Goal: Communication & Community: Answer question/provide support

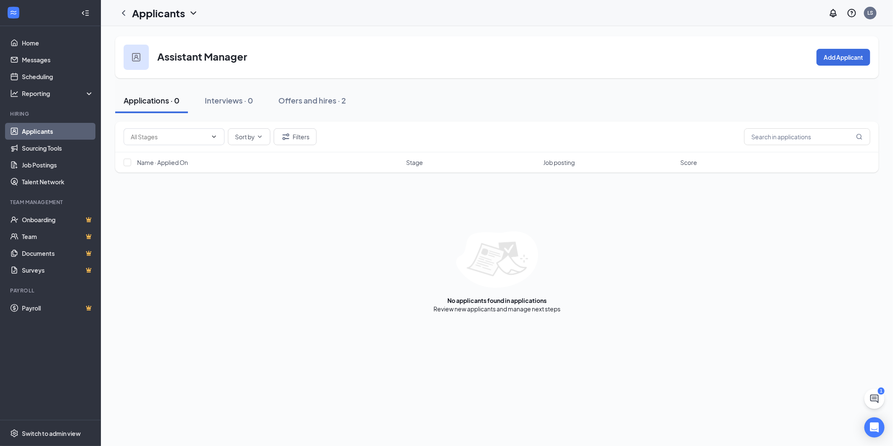
click at [67, 127] on link "Applicants" at bounding box center [58, 131] width 72 height 17
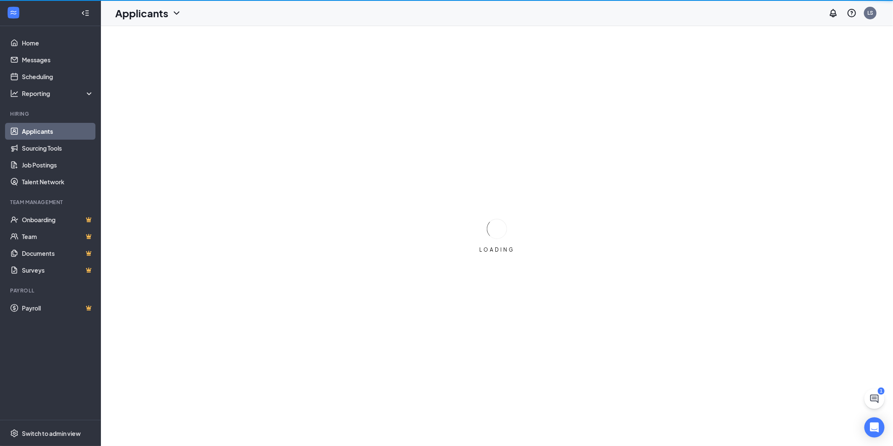
click at [67, 127] on link "Applicants" at bounding box center [58, 131] width 72 height 17
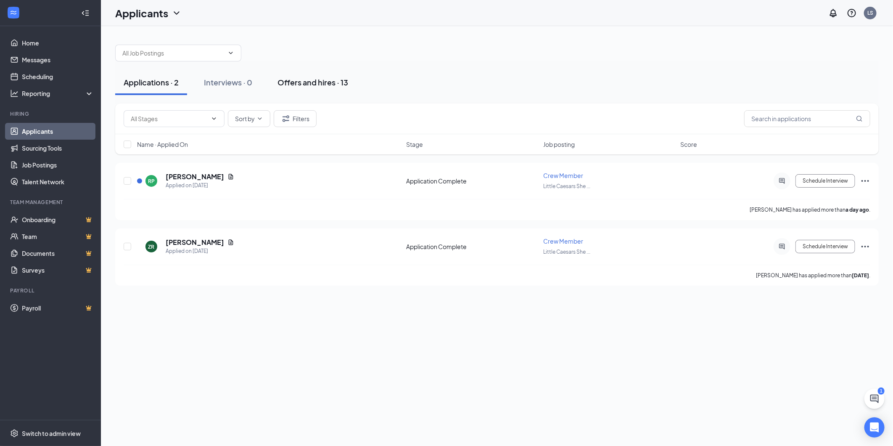
click at [303, 80] on div "Offers and hires · 13" at bounding box center [313, 82] width 71 height 11
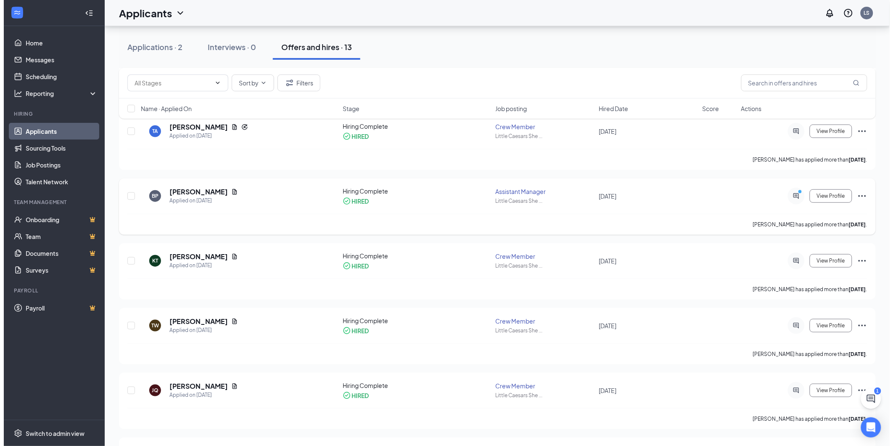
scroll to position [140, 0]
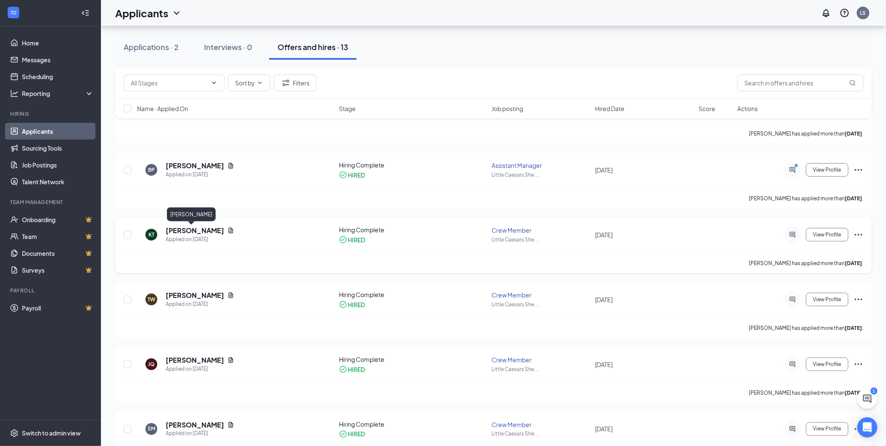
click at [183, 230] on h5 "[PERSON_NAME]" at bounding box center [195, 230] width 58 height 9
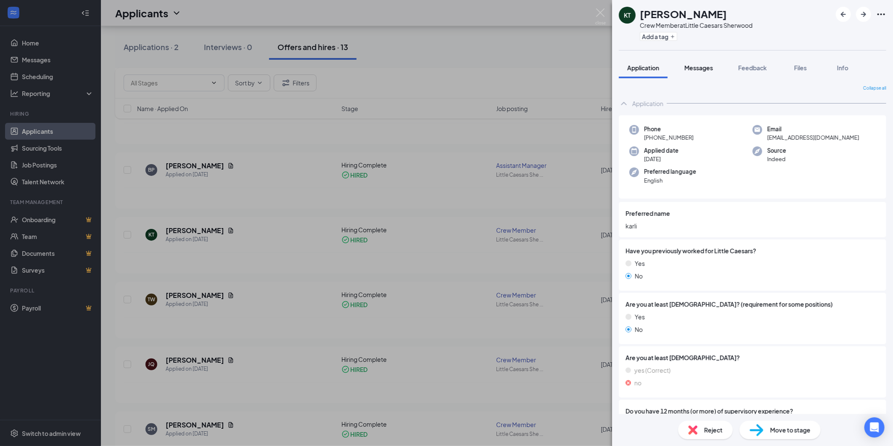
click at [699, 69] on span "Messages" at bounding box center [699, 68] width 29 height 8
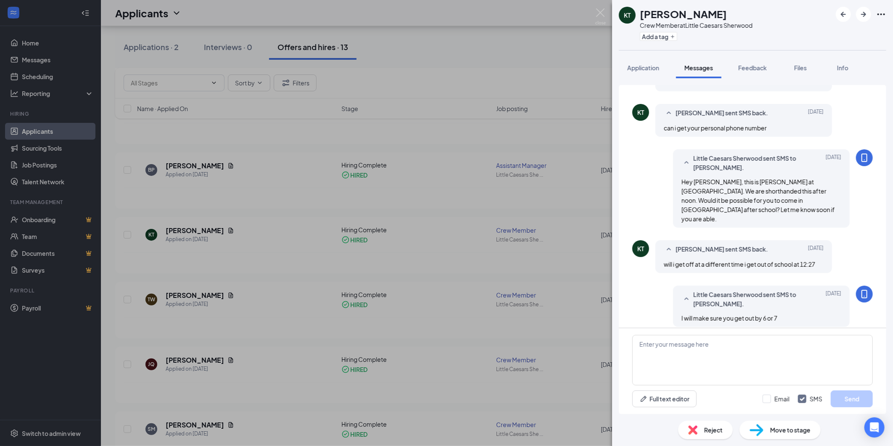
scroll to position [291, 0]
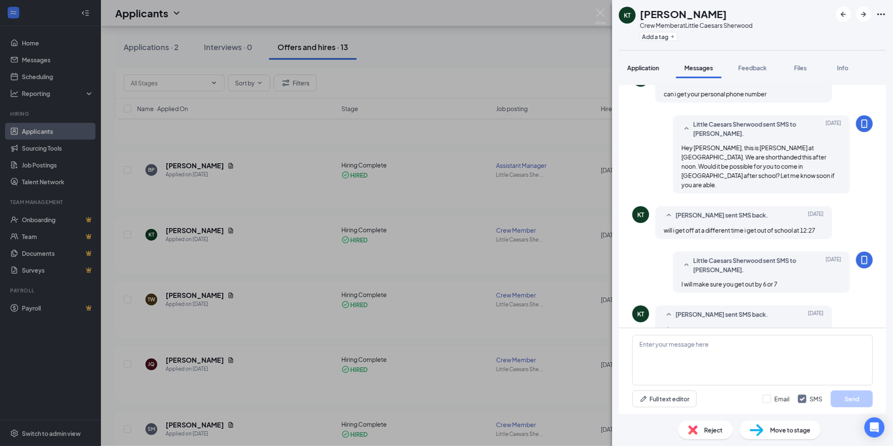
click at [659, 65] on span "Application" at bounding box center [643, 68] width 32 height 8
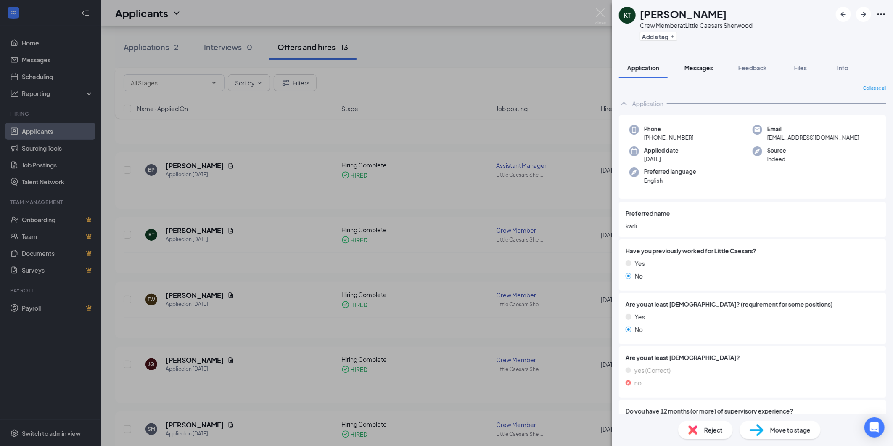
click at [695, 64] on span "Messages" at bounding box center [699, 68] width 29 height 8
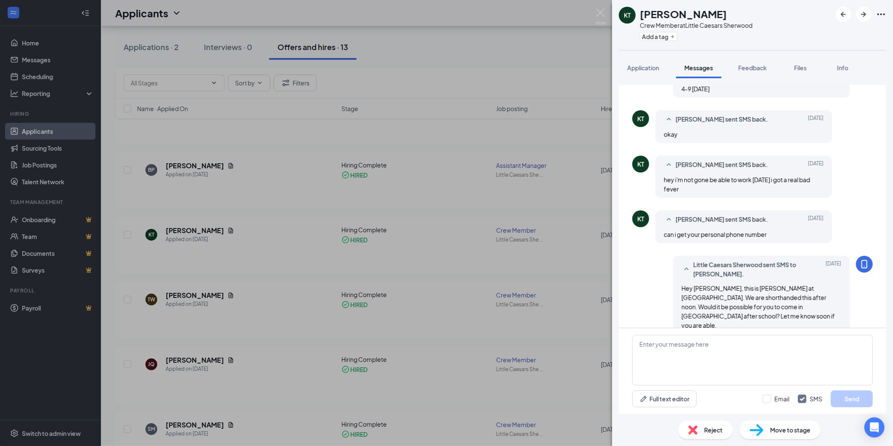
scroll to position [291, 0]
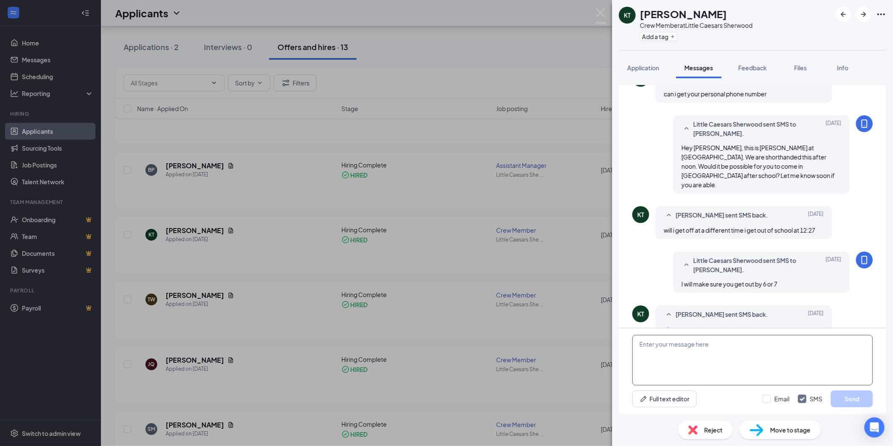
click at [691, 346] on textarea at bounding box center [752, 360] width 241 height 50
type textarea "y"
type textarea "you were supposed to come in at 2, will you be able to make it [DATE]? if you c…"
click at [856, 397] on button "Send" at bounding box center [852, 398] width 42 height 17
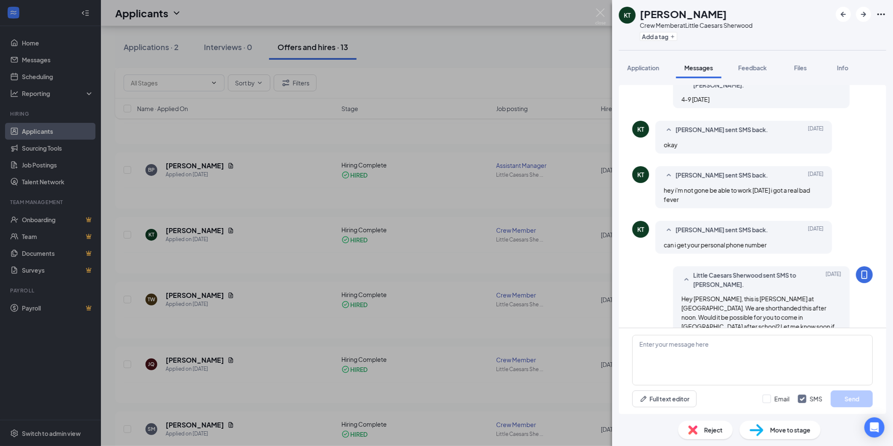
scroll to position [354, 0]
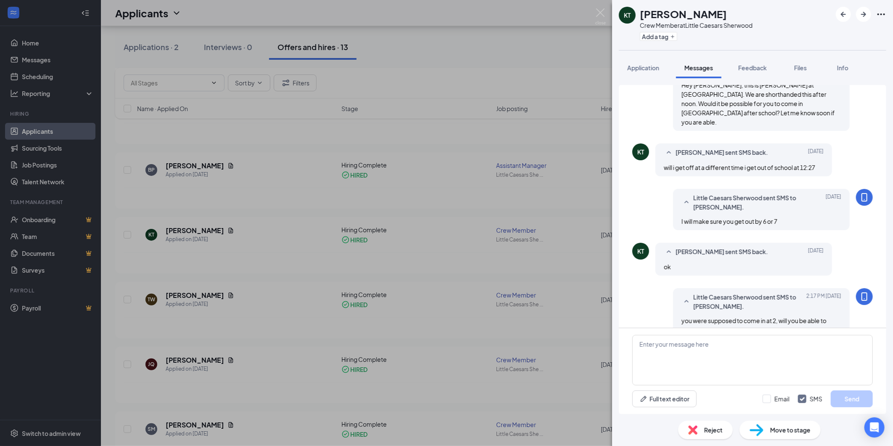
click at [346, 221] on div "KT [PERSON_NAME] Crew Member at Little Caesars Sherwood Add a tag Application M…" at bounding box center [446, 223] width 893 height 446
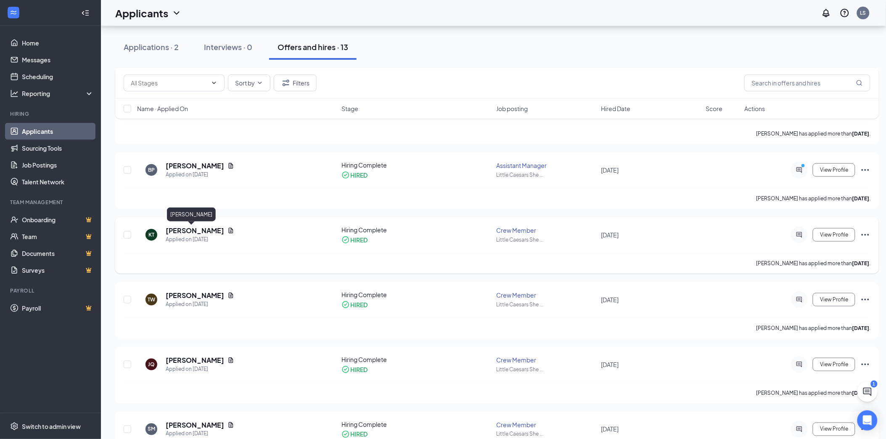
click at [190, 230] on h5 "[PERSON_NAME]" at bounding box center [195, 230] width 58 height 9
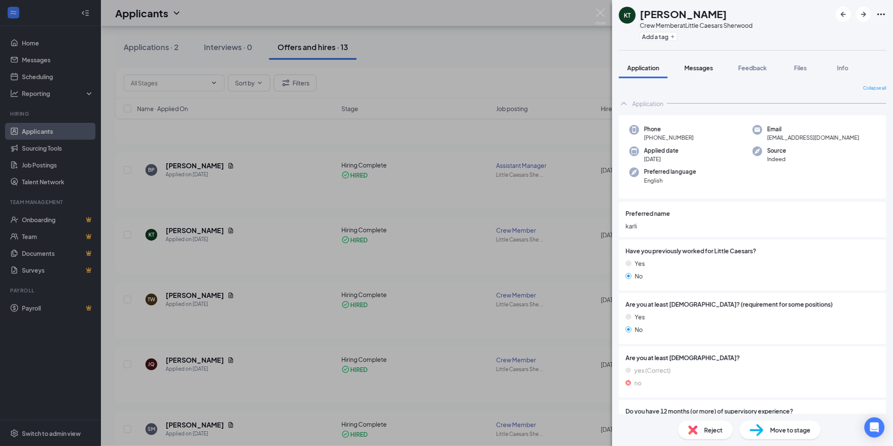
click at [694, 62] on button "Messages" at bounding box center [698, 67] width 45 height 21
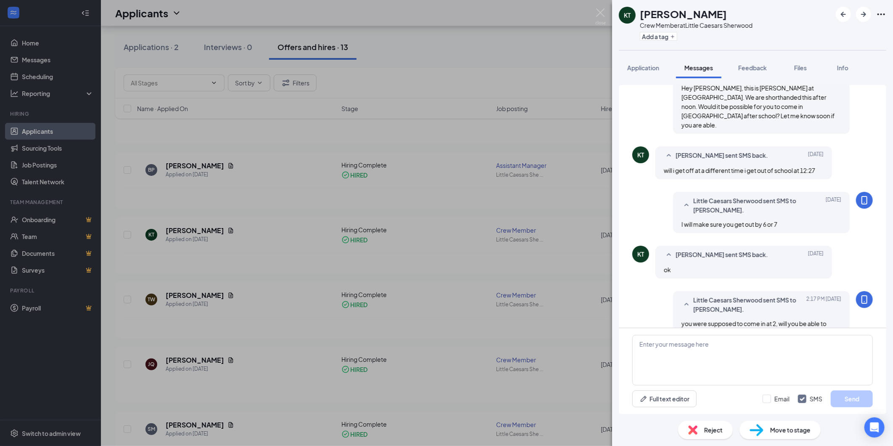
scroll to position [308, 0]
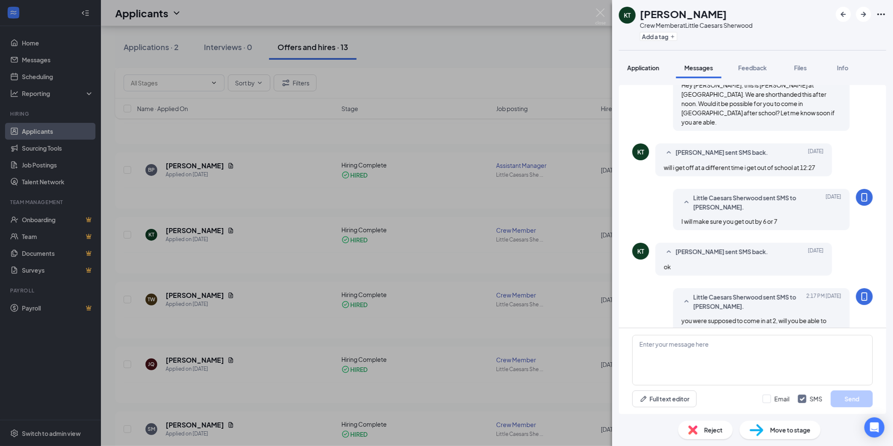
click at [649, 66] on span "Application" at bounding box center [643, 68] width 32 height 8
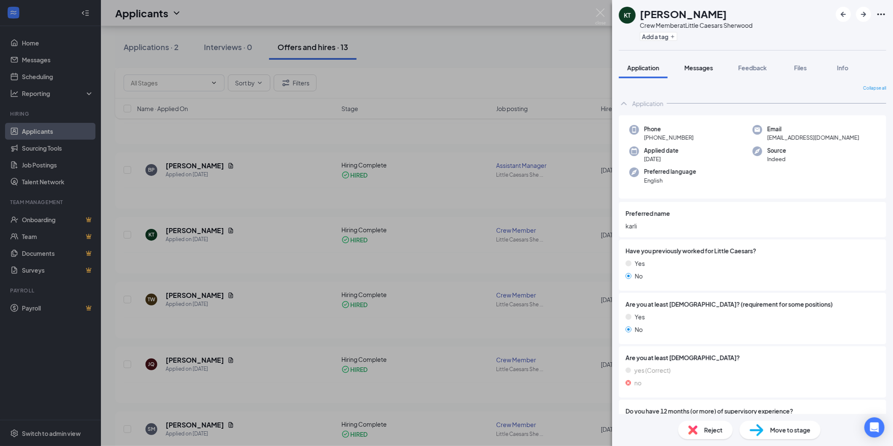
click at [682, 77] on button "Messages" at bounding box center [698, 67] width 45 height 21
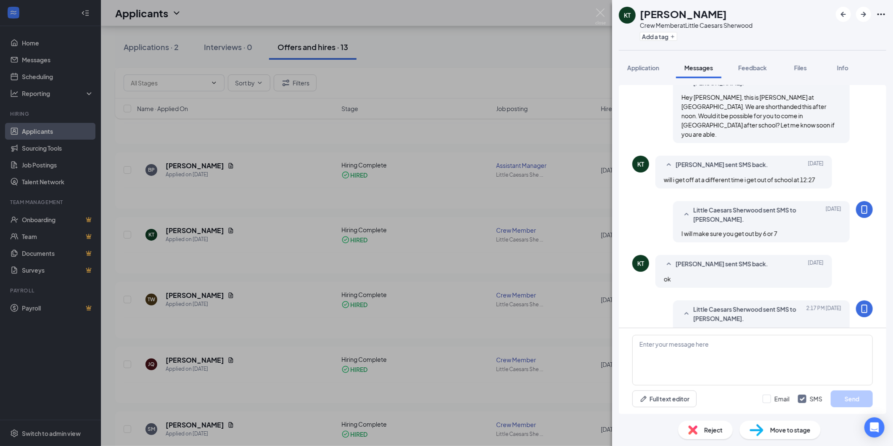
scroll to position [308, 0]
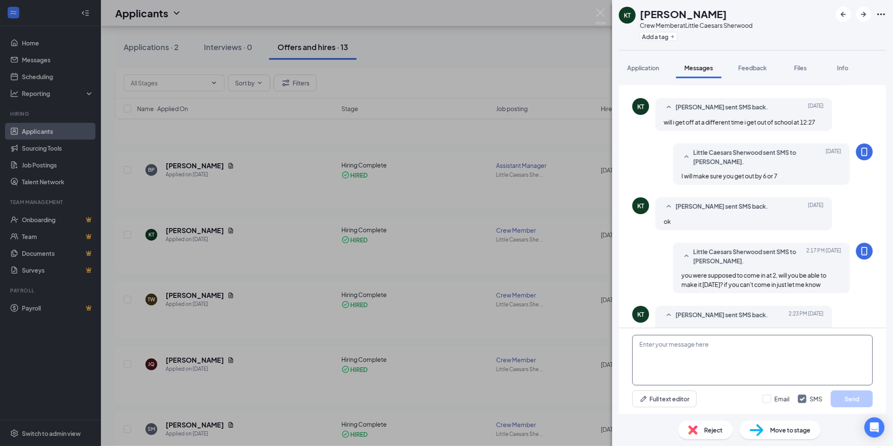
click at [706, 377] on textarea at bounding box center [752, 360] width 241 height 50
type textarea "d"
type textarea "o"
type textarea "d"
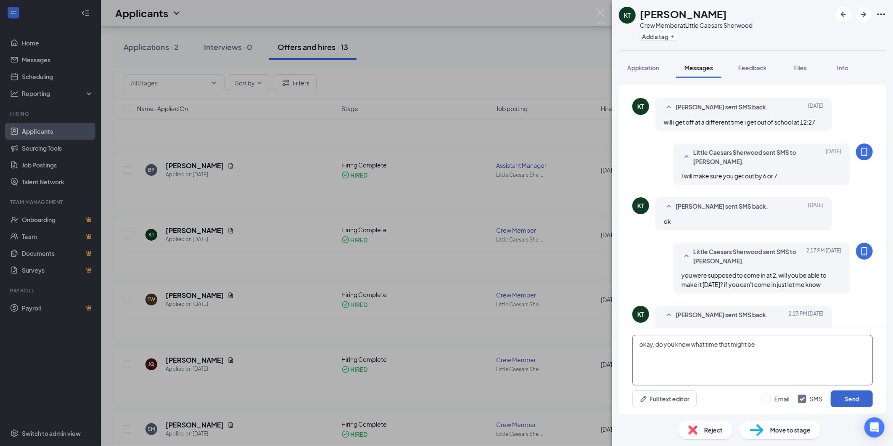
type textarea "okay, do you know what time that might be"
click at [849, 393] on button "Send" at bounding box center [852, 398] width 42 height 17
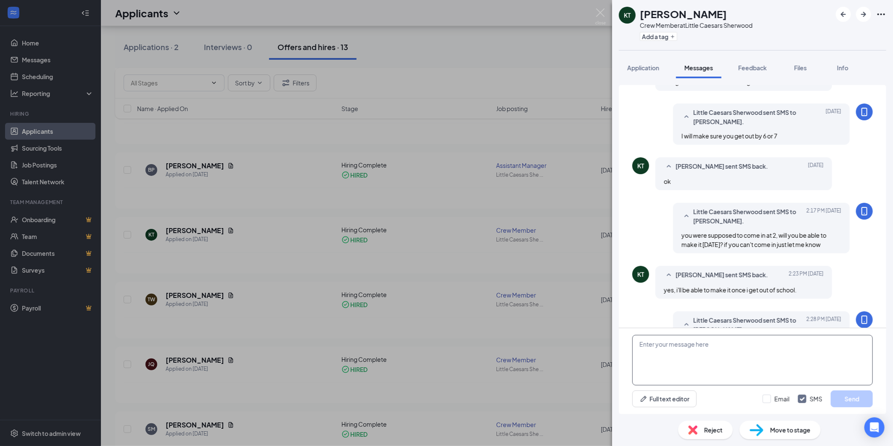
scroll to position [362, 0]
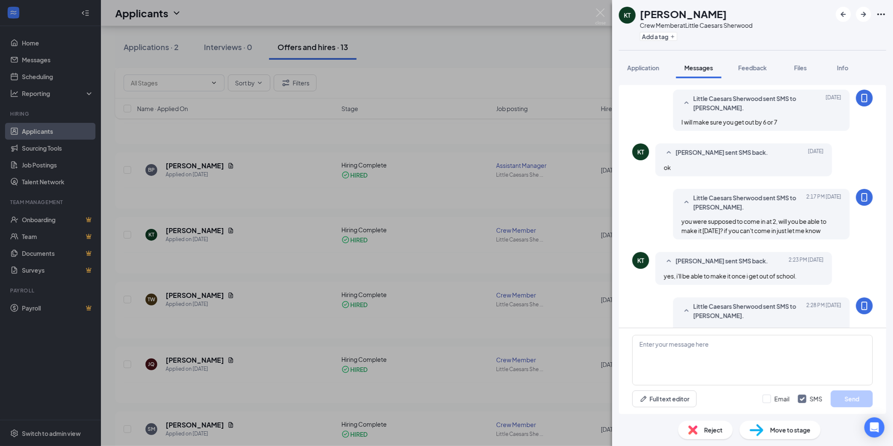
click at [767, 325] on div "okay, do you know what time that might be" at bounding box center [762, 329] width 160 height 9
click at [233, 149] on div "KT [PERSON_NAME] Crew Member at Little Caesars Sherwood Add a tag Application M…" at bounding box center [446, 223] width 893 height 446
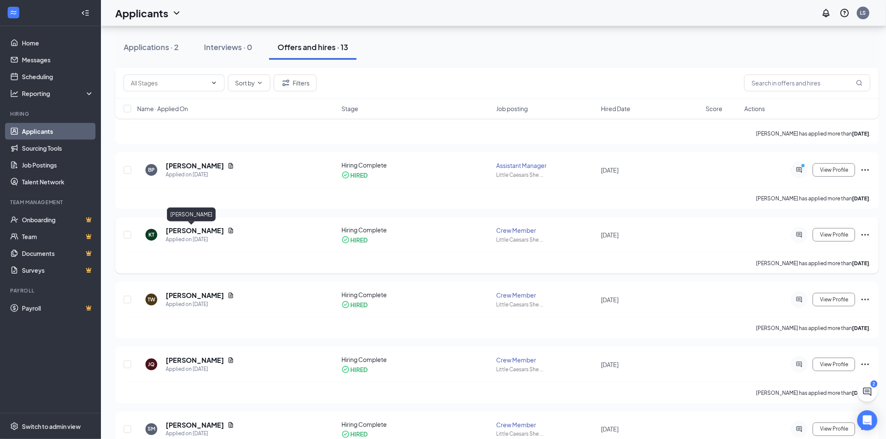
click at [192, 229] on h5 "[PERSON_NAME]" at bounding box center [195, 230] width 58 height 9
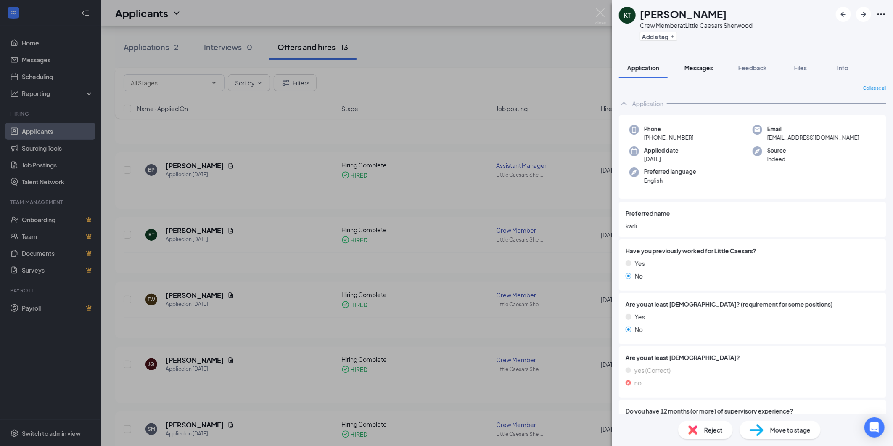
click at [709, 58] on button "Messages" at bounding box center [698, 67] width 45 height 21
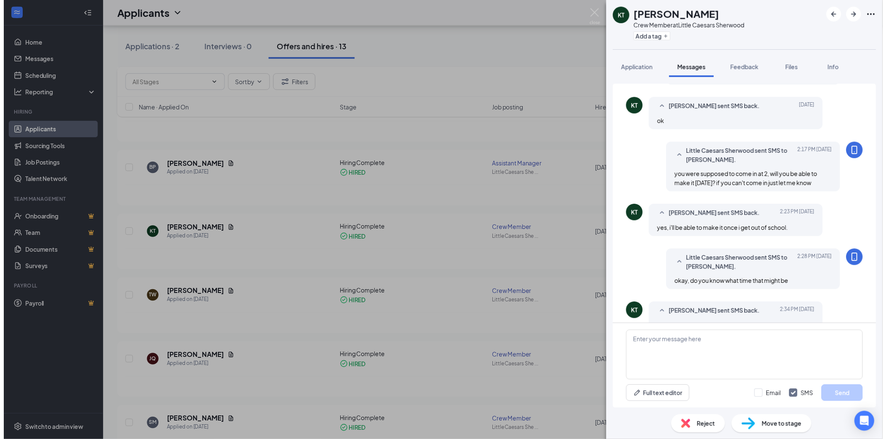
scroll to position [308, 0]
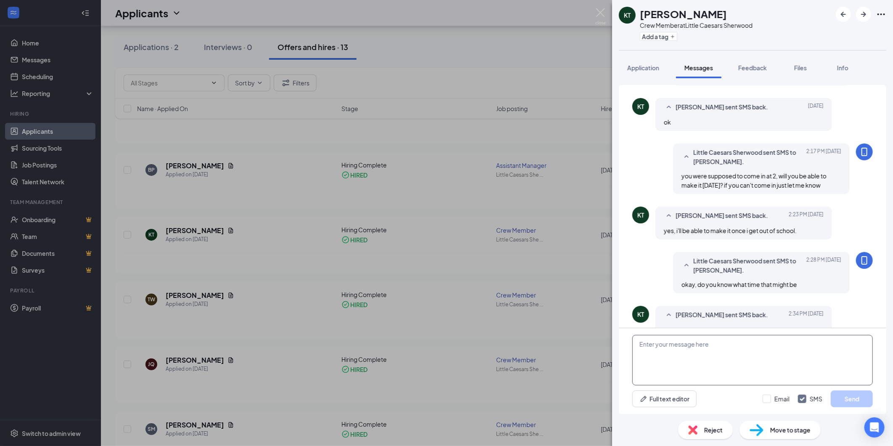
click at [772, 355] on textarea at bounding box center [752, 360] width 241 height 50
type textarea "thank you!"
drag, startPoint x: 671, startPoint y: 383, endPoint x: 358, endPoint y: 468, distance: 324.0
click at [358, 306] on html "Home Messages Scheduling Reporting Hiring Applicants Sourcing Tools Job Posting…" at bounding box center [446, 83] width 893 height 446
click at [606, 178] on div "KT [PERSON_NAME] Crew Member at Little Caesars Sherwood Add a tag Application M…" at bounding box center [446, 223] width 893 height 446
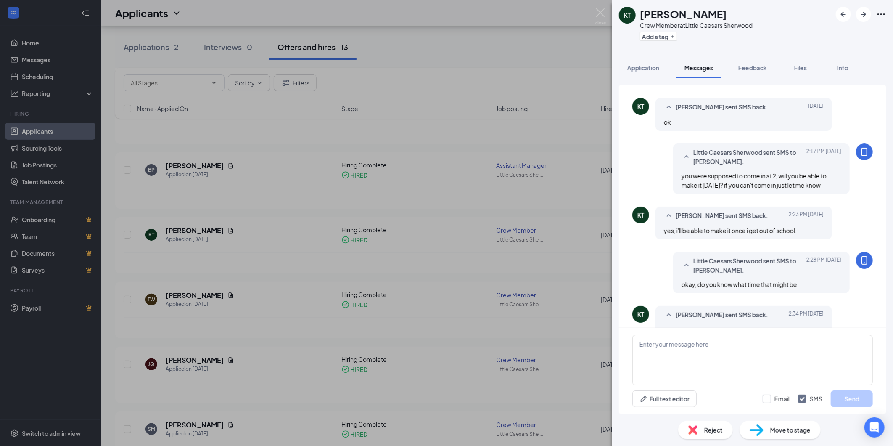
click at [586, 152] on div "KT [PERSON_NAME] Crew Member at Little Caesars Sherwood Add a tag Application M…" at bounding box center [446, 223] width 893 height 446
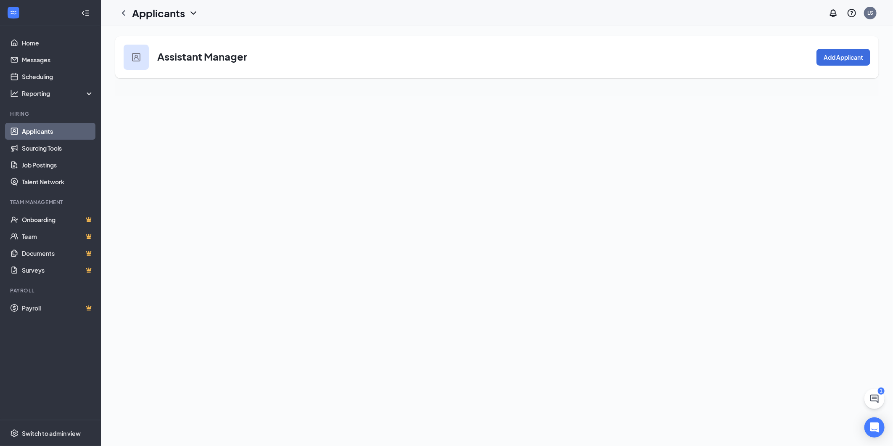
click at [64, 124] on link "Applicants" at bounding box center [58, 131] width 72 height 17
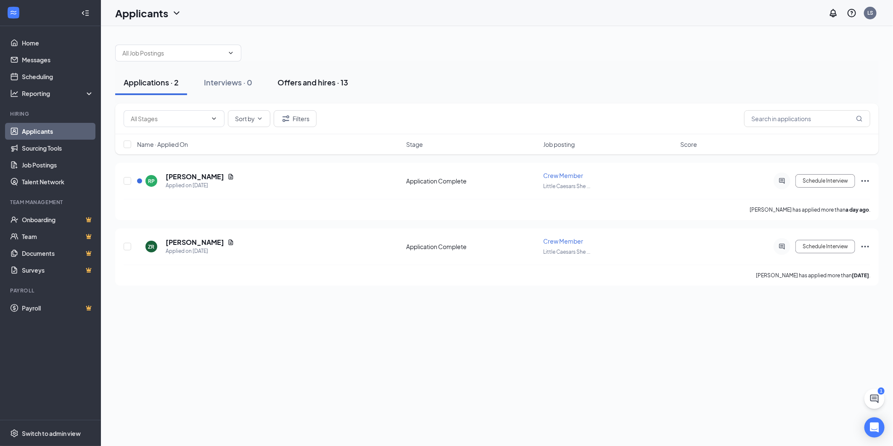
click at [322, 85] on div "Offers and hires · 13" at bounding box center [313, 82] width 71 height 11
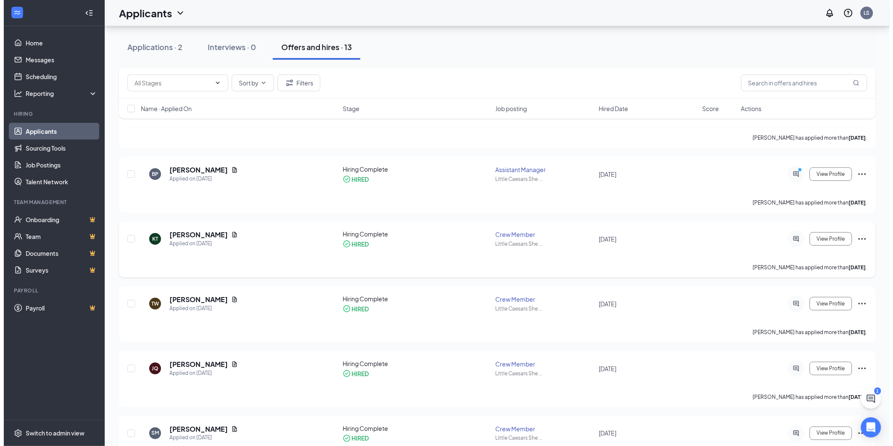
scroll to position [140, 0]
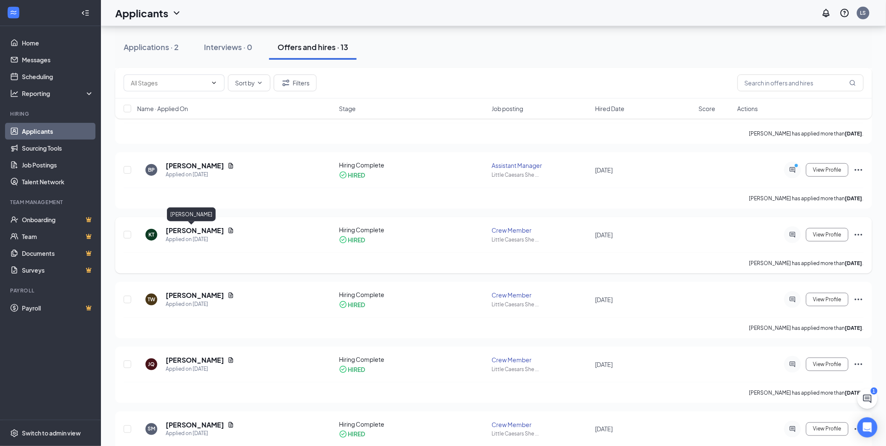
click at [195, 230] on h5 "[PERSON_NAME]" at bounding box center [195, 230] width 58 height 9
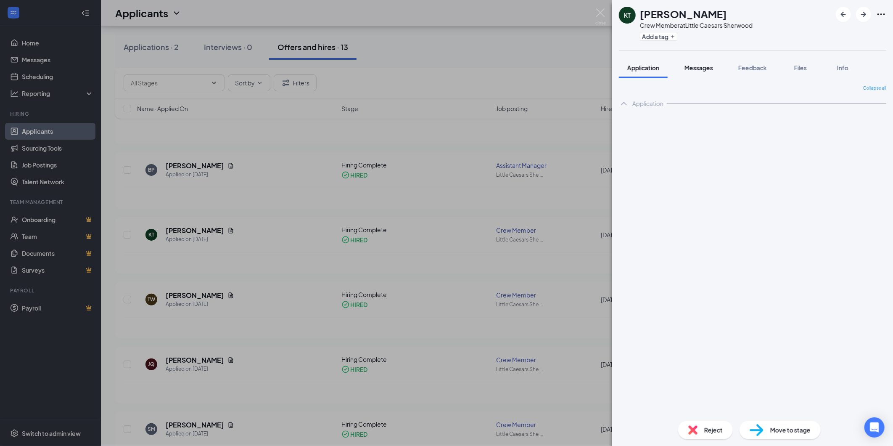
click at [712, 63] on div "Messages" at bounding box center [699, 67] width 29 height 8
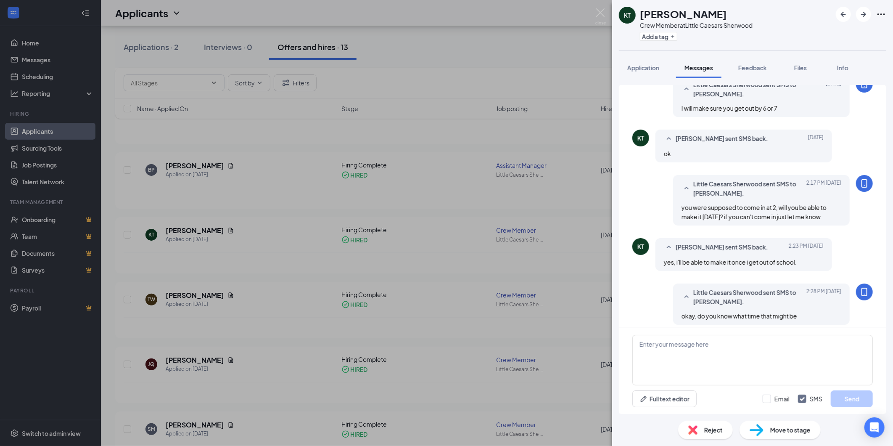
scroll to position [308, 0]
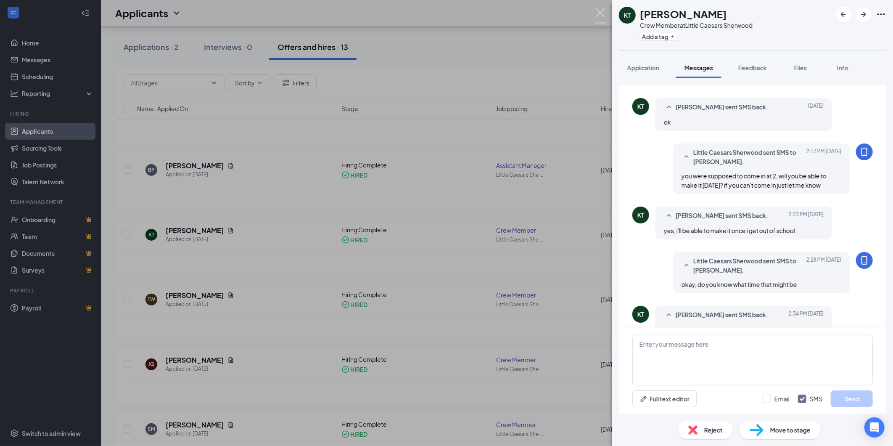
click at [604, 14] on img at bounding box center [600, 16] width 11 height 16
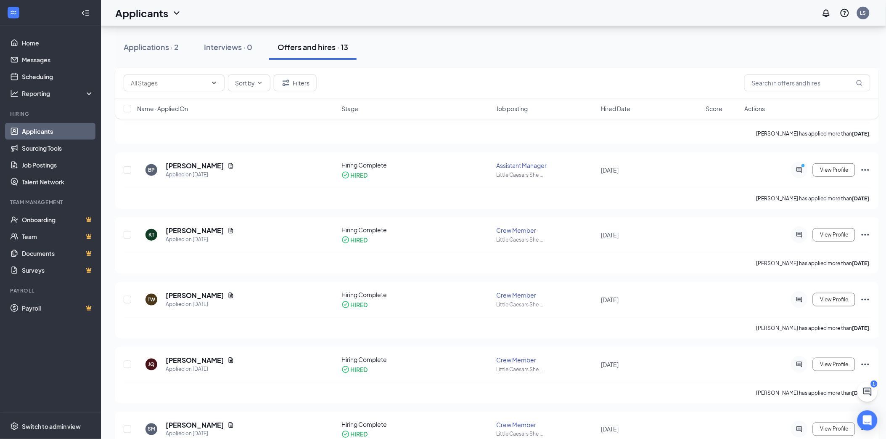
click at [627, 44] on div "Applications · 2 Interviews · 0 Offers and hires · 13" at bounding box center [497, 46] width 764 height 25
click at [169, 222] on div "[PERSON_NAME]" at bounding box center [191, 215] width 49 height 17
click at [173, 226] on h5 "[PERSON_NAME]" at bounding box center [195, 230] width 58 height 9
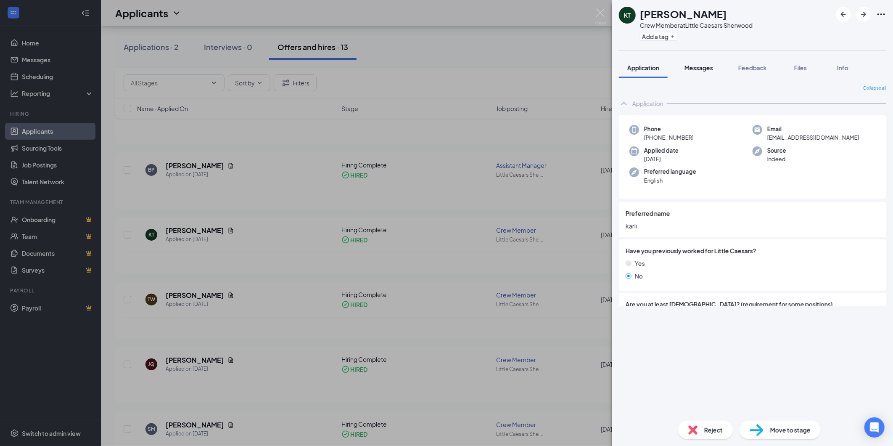
click at [695, 69] on span "Messages" at bounding box center [699, 68] width 29 height 8
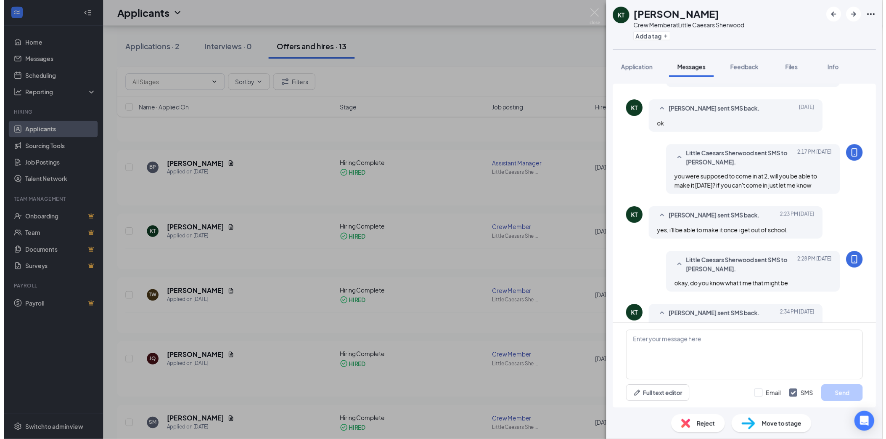
scroll to position [308, 0]
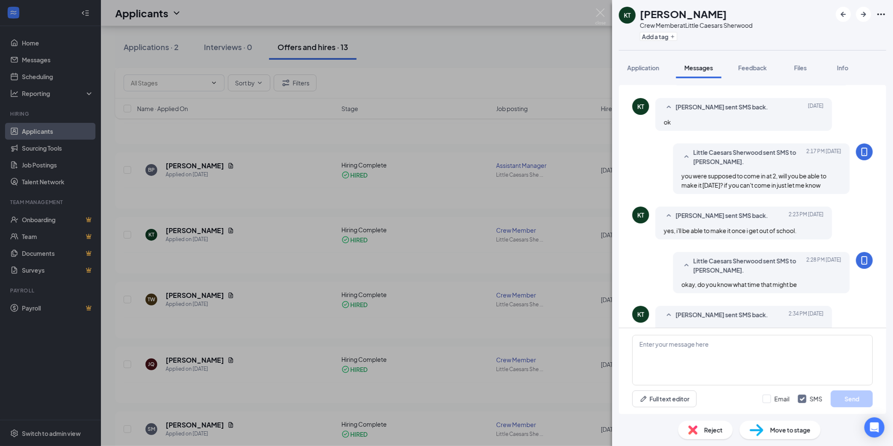
click at [570, 70] on div "KT [PERSON_NAME] Crew Member at Little Caesars Sherwood Add a tag Application M…" at bounding box center [446, 223] width 893 height 446
